Goal: Ask a question: Seek information or help from site administrators or community

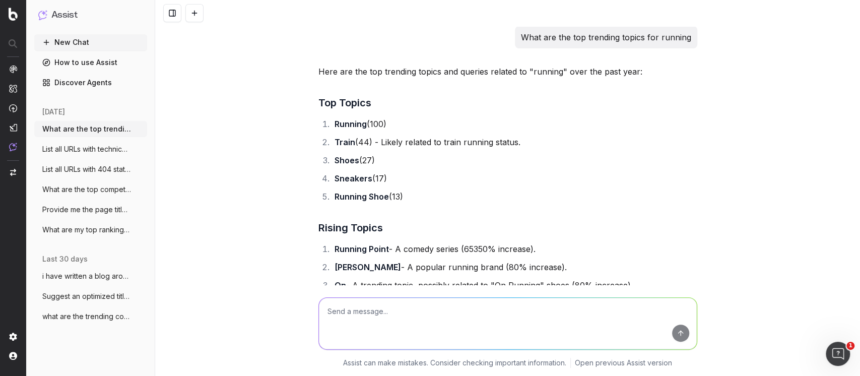
scroll to position [627, 0]
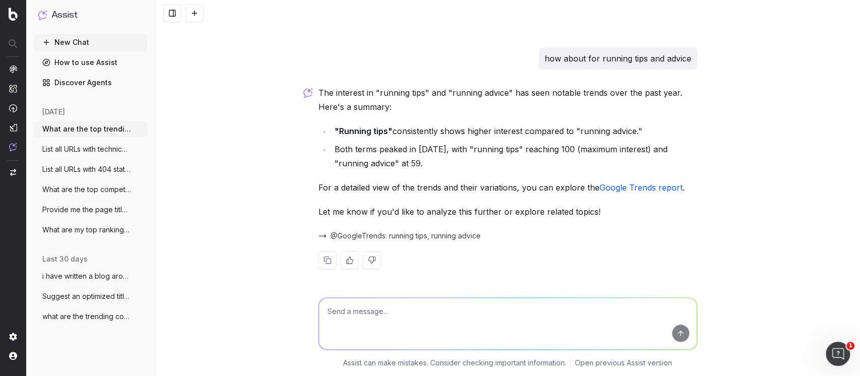
click at [60, 37] on button "New Chat" at bounding box center [90, 42] width 113 height 16
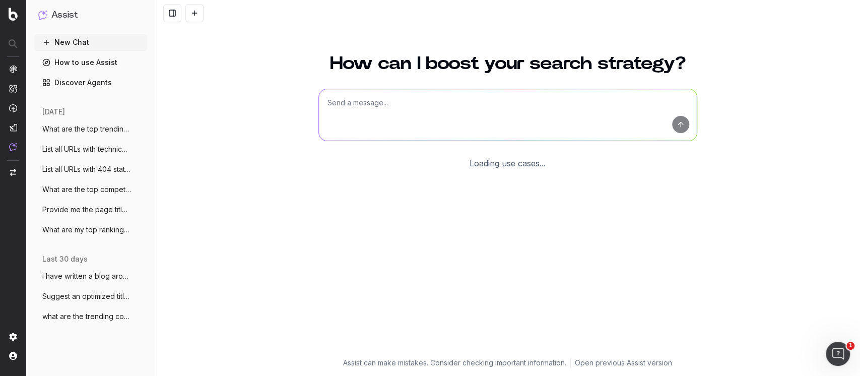
scroll to position [7, 0]
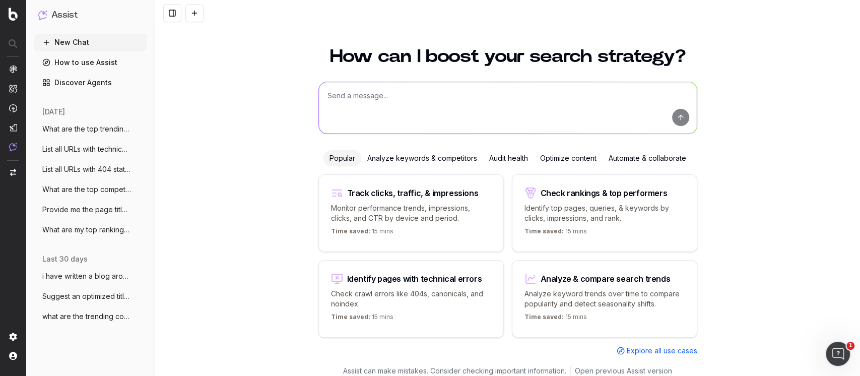
drag, startPoint x: 355, startPoint y: 104, endPoint x: 355, endPoint y: 97, distance: 7.6
click at [355, 102] on textarea at bounding box center [508, 107] width 378 height 51
type textarea "what are some trending topics that would be highly searchable for blog content"
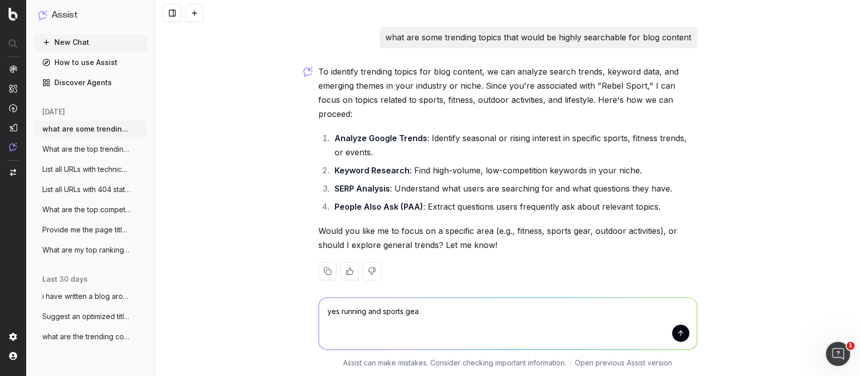
type textarea "yes running and sports gear"
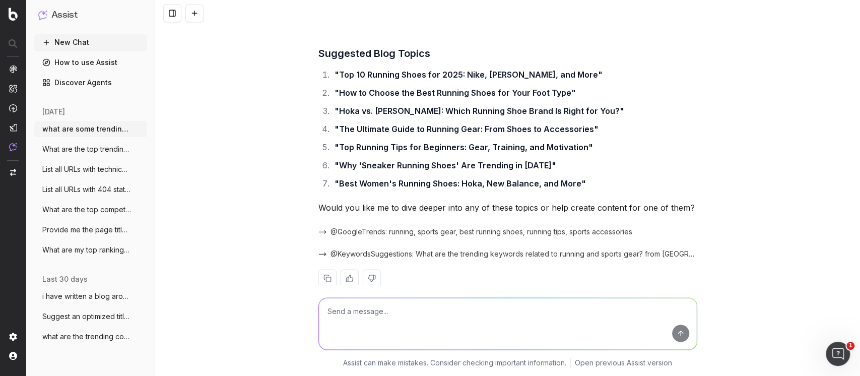
scroll to position [804, 0]
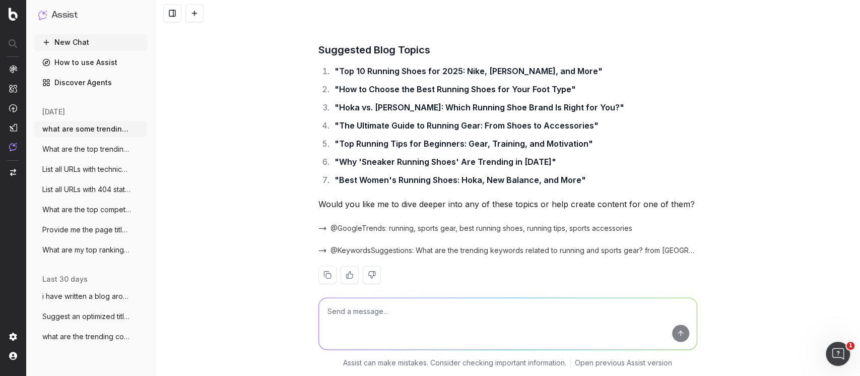
click at [419, 330] on textarea at bounding box center [508, 323] width 378 height 51
type textarea "i've covered most of these off already, can you provide oterh recommendations"
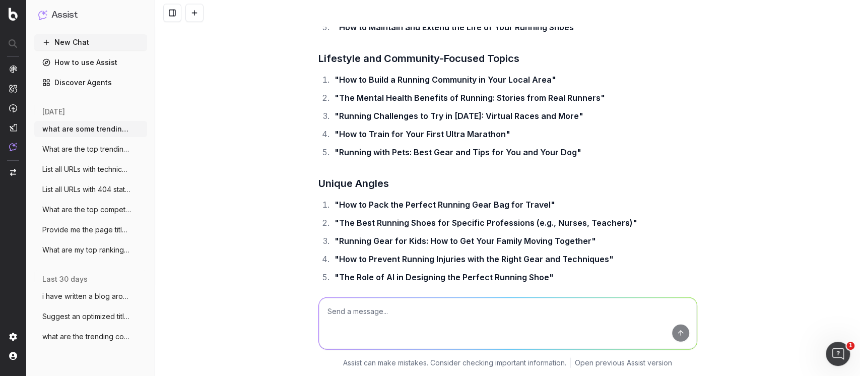
scroll to position [1489, 0]
